Goal: Transaction & Acquisition: Obtain resource

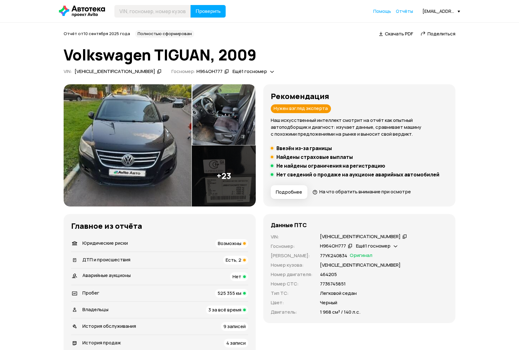
click at [413, 11] on span "Отчёты" at bounding box center [404, 11] width 17 height 6
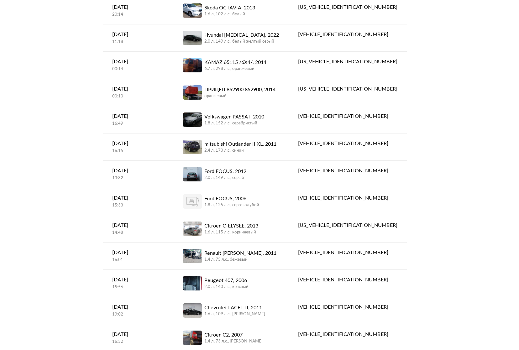
scroll to position [318, 0]
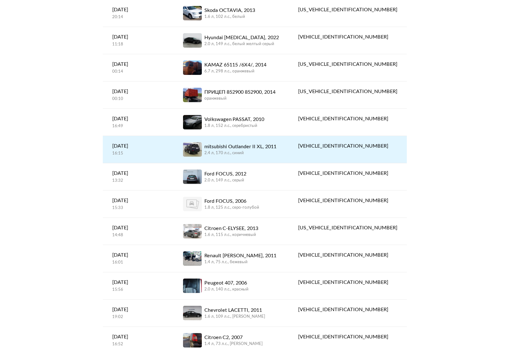
click at [240, 148] on div "mitsubishi Outlander II XL, 2011" at bounding box center [240, 147] width 72 height 8
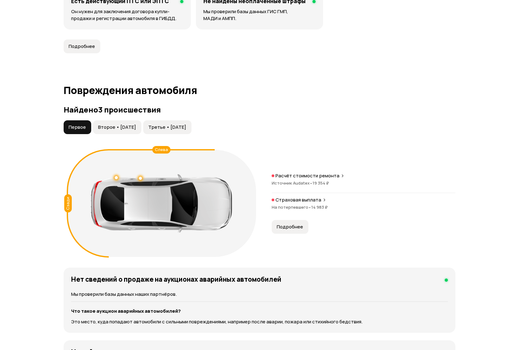
scroll to position [574, 0]
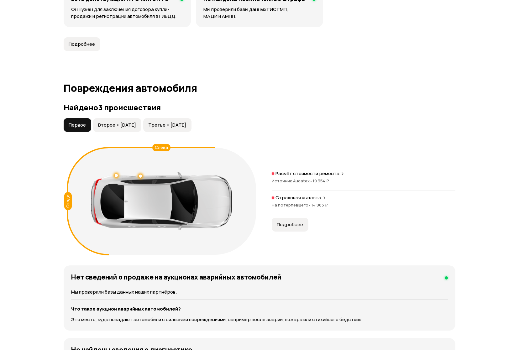
click at [112, 126] on span "Второе • [DATE]" at bounding box center [117, 125] width 38 height 6
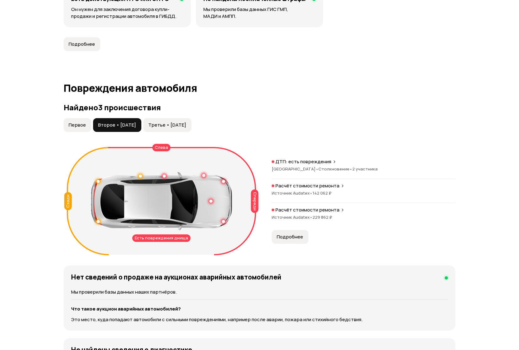
click at [185, 124] on span "Третье • [DATE]" at bounding box center [167, 125] width 38 height 6
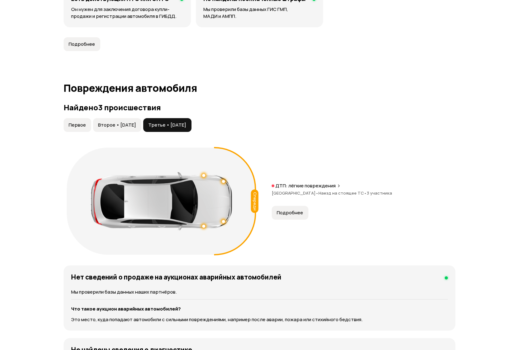
click at [131, 127] on span "Второе • [DATE]" at bounding box center [117, 125] width 38 height 6
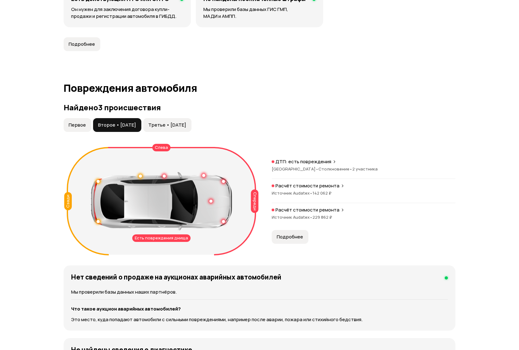
click at [165, 239] on div "Есть повреждения днища" at bounding box center [161, 238] width 58 height 8
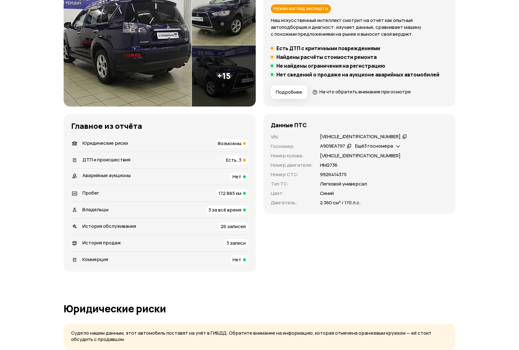
scroll to position [0, 0]
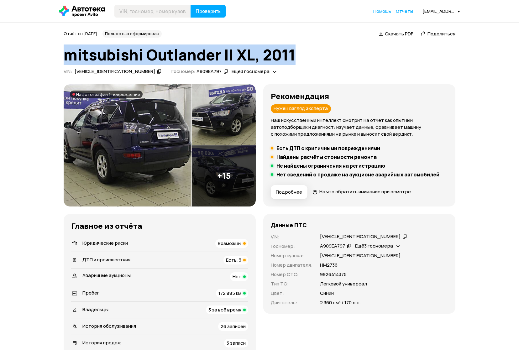
drag, startPoint x: 65, startPoint y: 57, endPoint x: 299, endPoint y: 55, distance: 234.2
click at [299, 55] on h1 "mitsubishi Outlander II XL, 2011" at bounding box center [260, 54] width 392 height 17
copy h1 "mitsubishi Outlander II XL, 2011"
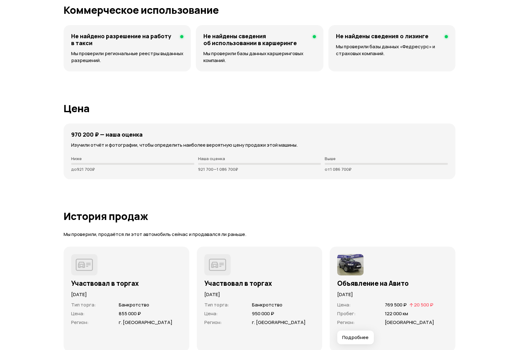
scroll to position [1618, 0]
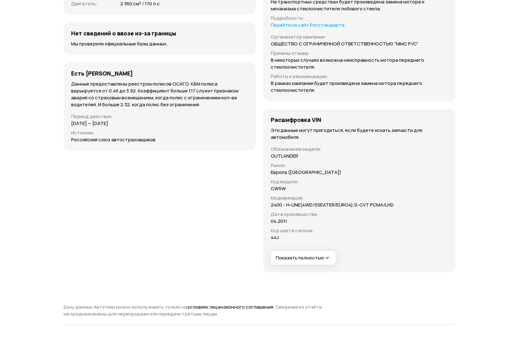
scroll to position [2126, 0]
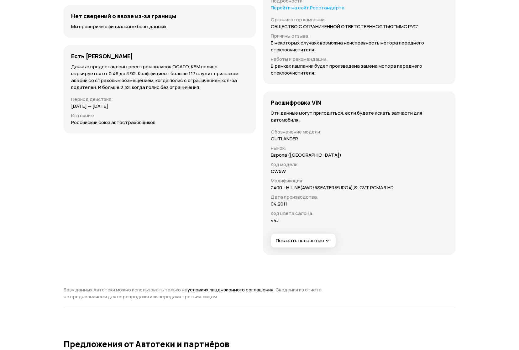
click at [322, 242] on span "Показать полностью" at bounding box center [303, 241] width 55 height 7
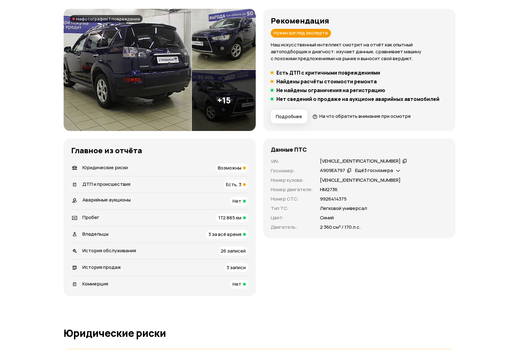
scroll to position [0, 0]
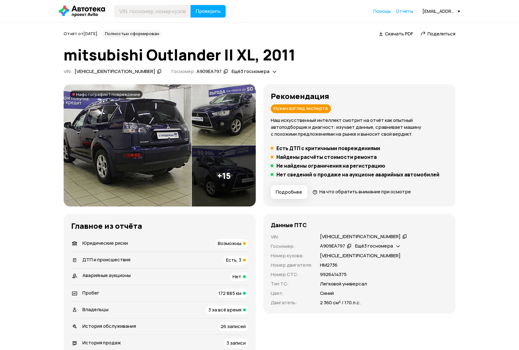
click at [89, 10] on icon at bounding box center [82, 11] width 46 height 11
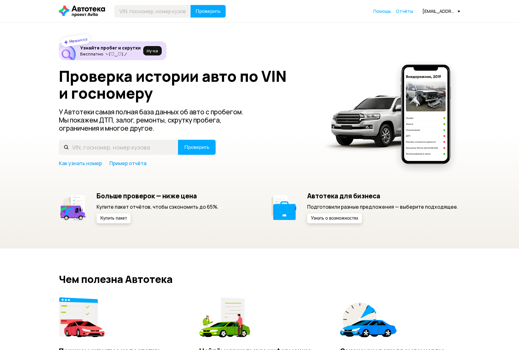
click at [413, 14] on link "Отчёты" at bounding box center [404, 11] width 17 height 6
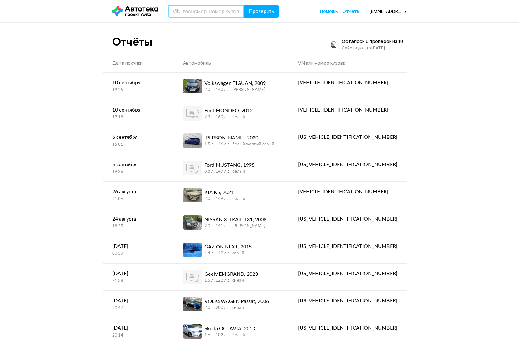
click at [206, 9] on input "text" at bounding box center [206, 11] width 76 height 13
paste input "[VEHICLE_IDENTIFICATION_NUMBER]"
type input "[VEHICLE_IDENTIFICATION_NUMBER]"
click at [266, 14] on button "Проверить" at bounding box center [261, 11] width 35 height 13
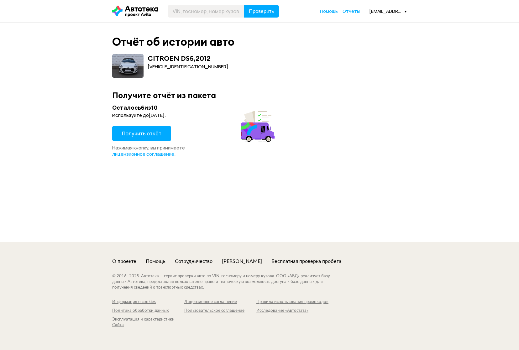
click at [149, 132] on span "Получить отчёт" at bounding box center [141, 133] width 39 height 7
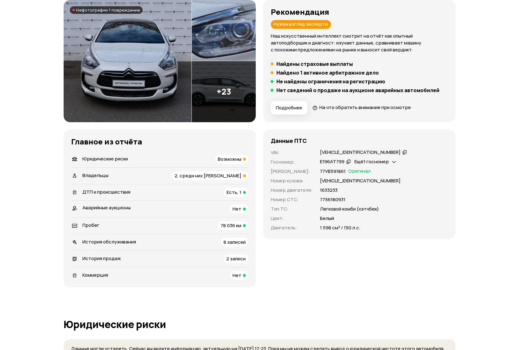
scroll to position [82, 0]
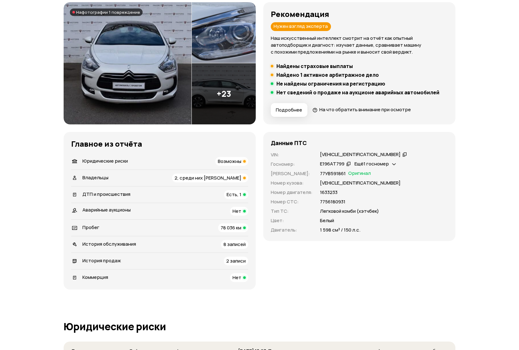
click at [220, 104] on img at bounding box center [224, 93] width 64 height 61
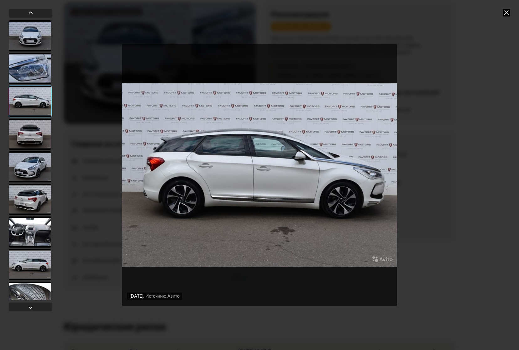
click at [21, 229] on div at bounding box center [30, 231] width 42 height 31
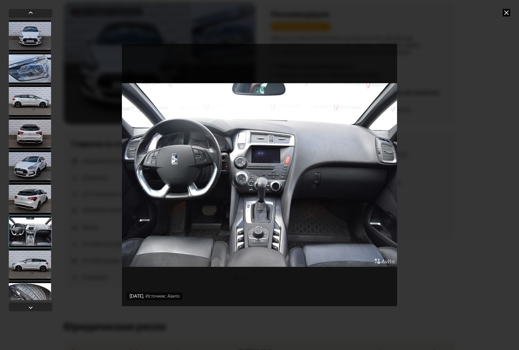
click at [32, 266] on div at bounding box center [30, 264] width 42 height 31
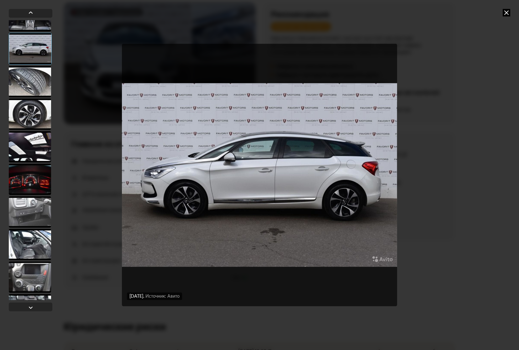
scroll to position [228, 0]
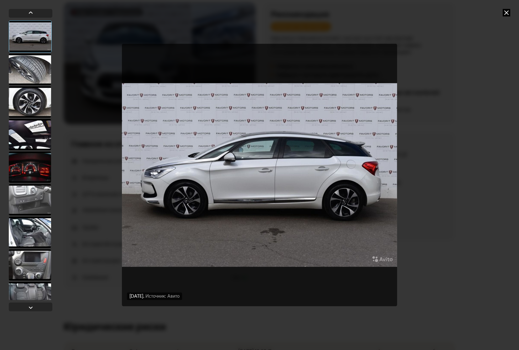
click at [40, 134] on div at bounding box center [30, 134] width 42 height 31
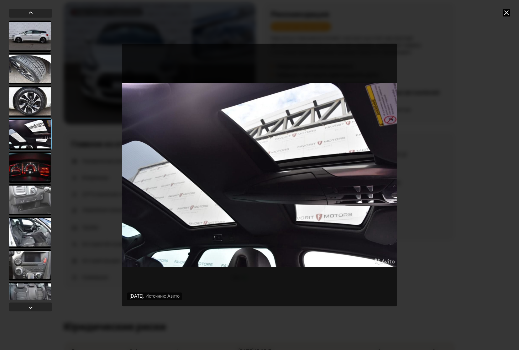
click at [30, 186] on div at bounding box center [30, 199] width 42 height 31
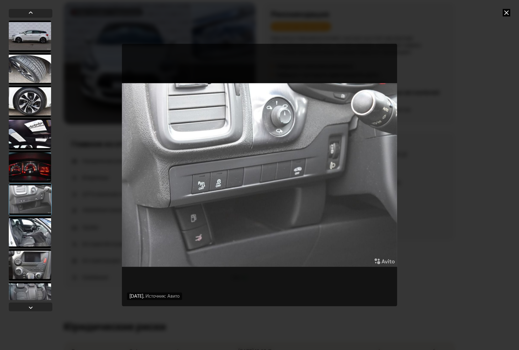
click at [506, 14] on icon at bounding box center [507, 13] width 8 height 8
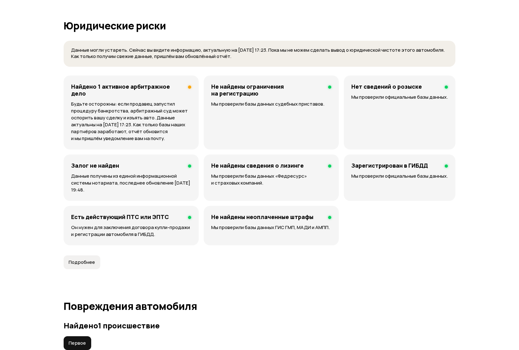
scroll to position [383, 0]
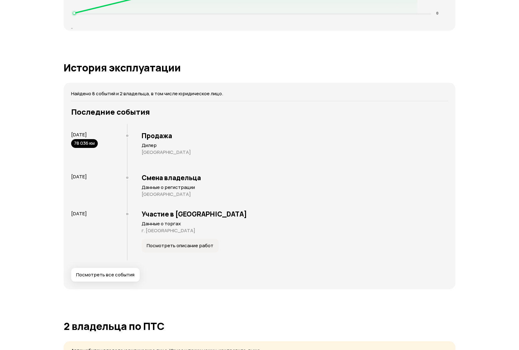
scroll to position [1169, 0]
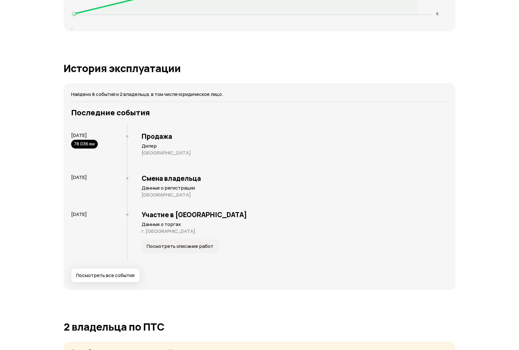
click at [95, 272] on span "Посмотреть все события" at bounding box center [105, 275] width 58 height 6
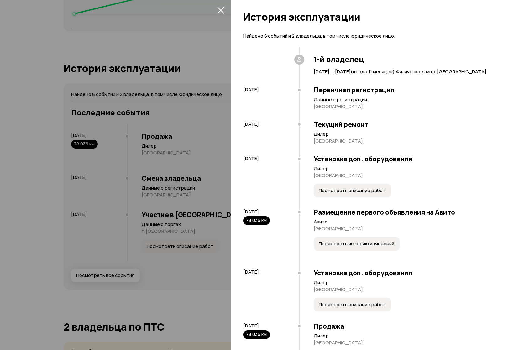
click at [57, 266] on div at bounding box center [259, 175] width 519 height 350
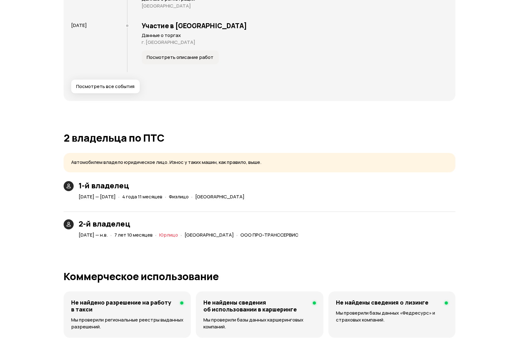
scroll to position [1356, 0]
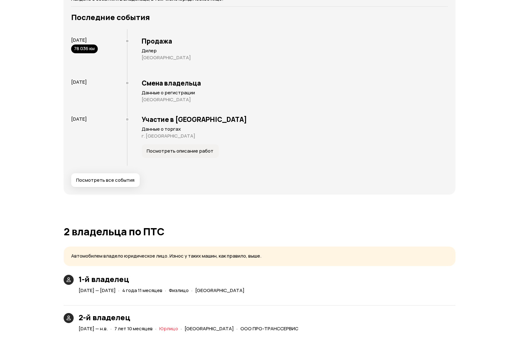
scroll to position [1260, 0]
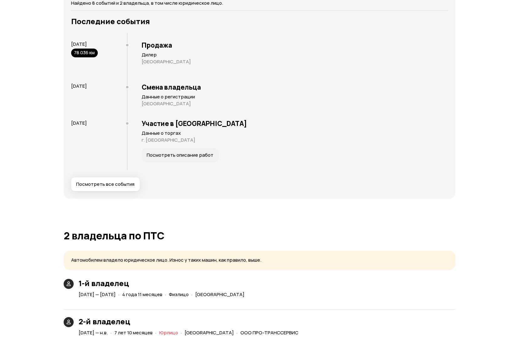
click at [96, 181] on span "Посмотреть все события" at bounding box center [105, 184] width 58 height 6
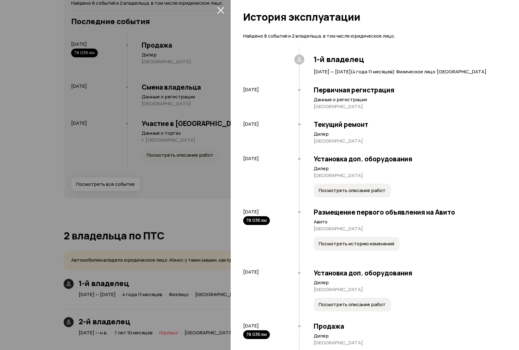
click at [158, 204] on div at bounding box center [259, 175] width 519 height 350
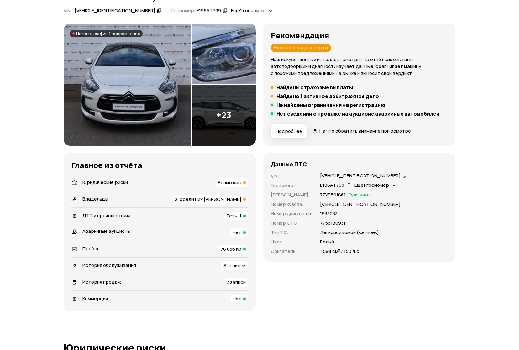
scroll to position [60, 0]
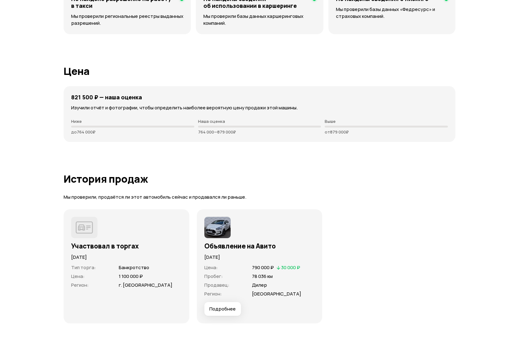
scroll to position [1661, 0]
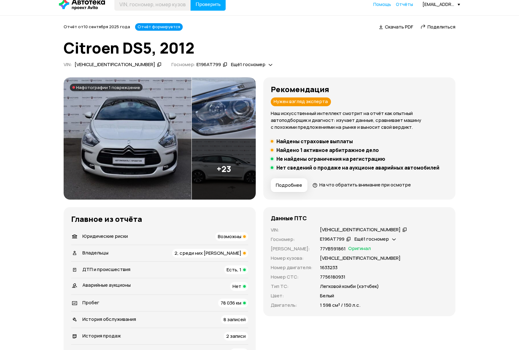
scroll to position [0, 0]
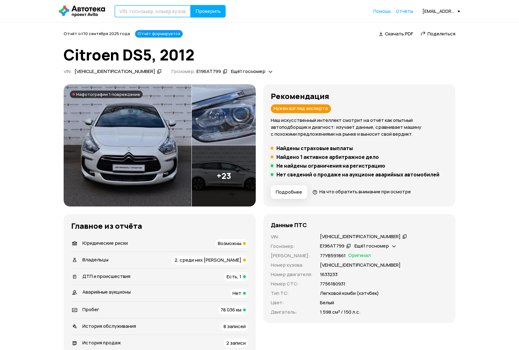
click at [154, 16] on input "text" at bounding box center [152, 11] width 76 height 13
paste input "[US_VEHICLE_IDENTIFICATION_NUMBER]"
type input "[US_VEHICLE_IDENTIFICATION_NUMBER]"
click at [213, 8] on button "Проверить" at bounding box center [208, 11] width 35 height 13
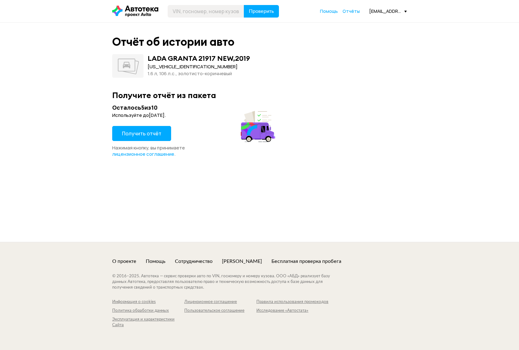
click at [131, 133] on span "Получить отчёт" at bounding box center [141, 133] width 39 height 7
